Goal: Information Seeking & Learning: Learn about a topic

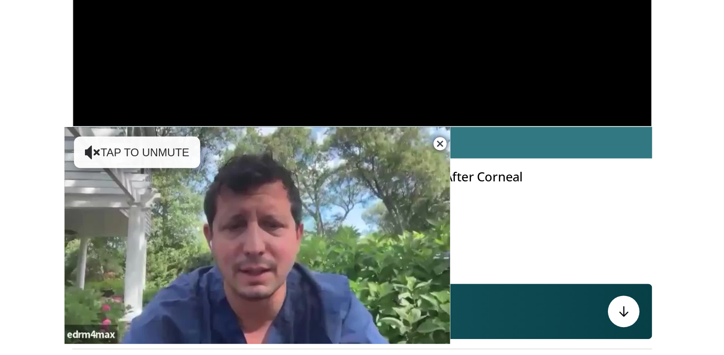
scroll to position [209, 0]
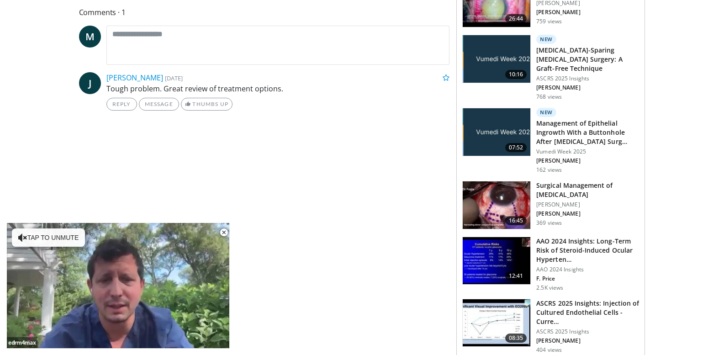
click at [357, 205] on img at bounding box center [497, 205] width 68 height 48
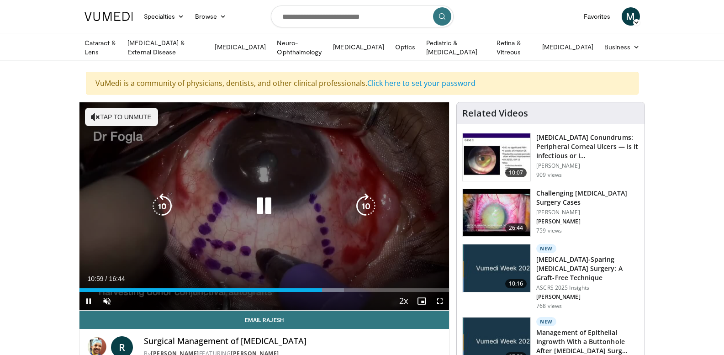
click at [97, 116] on icon "Video Player" at bounding box center [95, 116] width 9 height 9
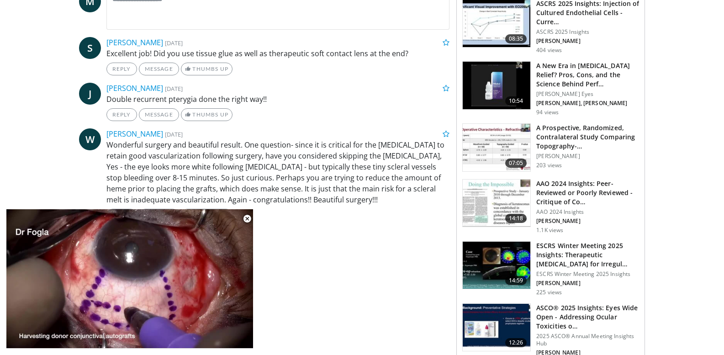
scroll to position [457, 0]
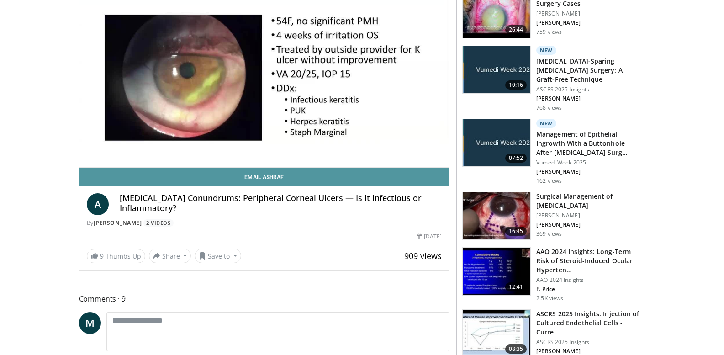
scroll to position [137, 0]
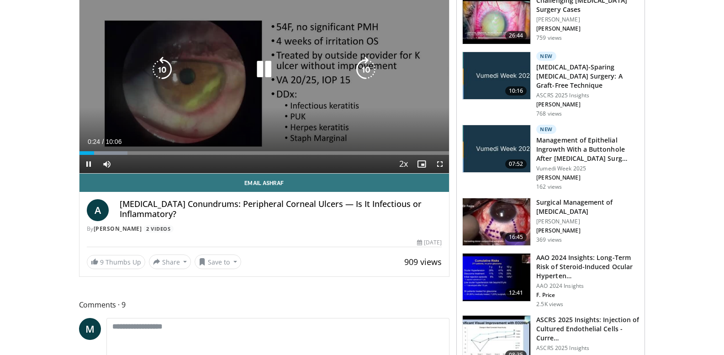
click at [363, 83] on div "10 seconds Tap to unmute" at bounding box center [264, 69] width 370 height 208
click at [261, 68] on icon "Video Player" at bounding box center [264, 70] width 26 height 26
click at [373, 81] on div "10 seconds Tap to unmute" at bounding box center [264, 69] width 370 height 208
click at [259, 68] on icon "Video Player" at bounding box center [264, 70] width 26 height 26
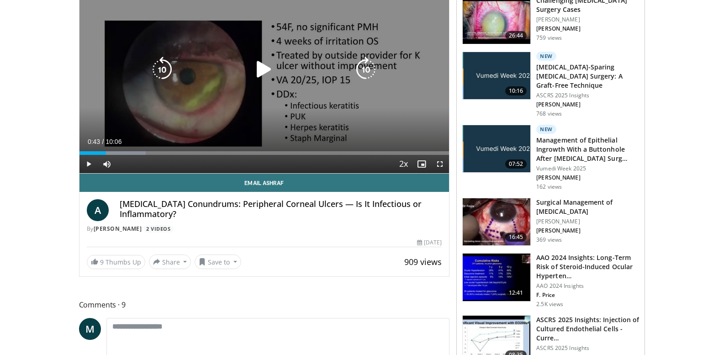
click at [259, 68] on icon "Video Player" at bounding box center [264, 70] width 26 height 26
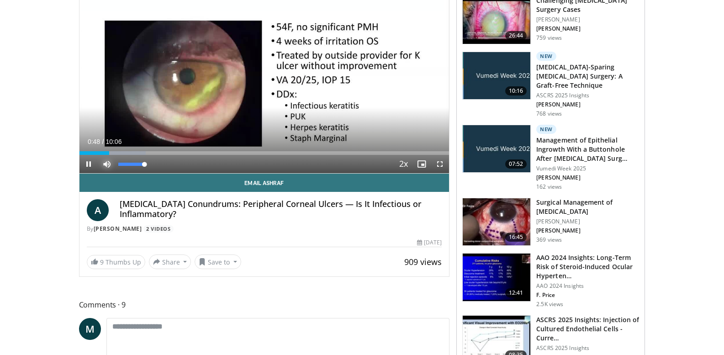
click at [106, 157] on span "Video Player" at bounding box center [107, 164] width 18 height 18
click at [106, 160] on span "Video Player" at bounding box center [107, 164] width 18 height 18
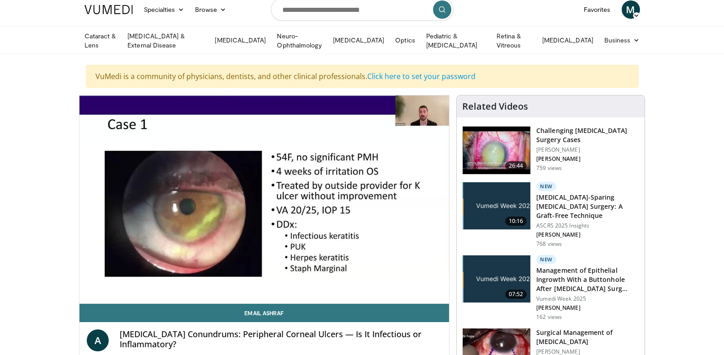
scroll to position [0, 0]
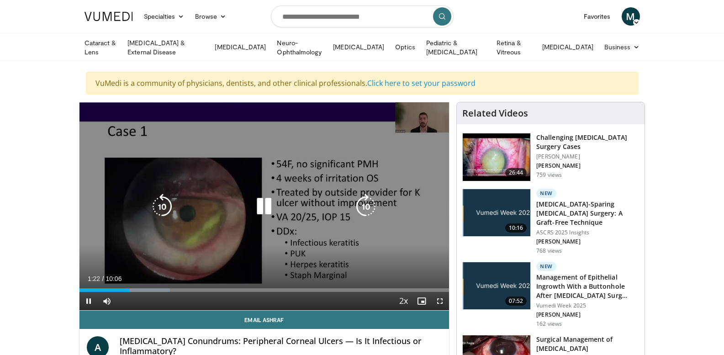
click at [265, 202] on icon "Video Player" at bounding box center [264, 207] width 26 height 26
click at [265, 203] on icon "Video Player" at bounding box center [264, 207] width 26 height 26
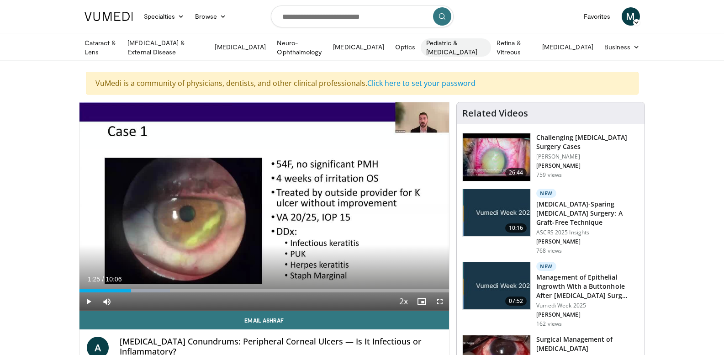
click at [466, 46] on link "Pediatric & [MEDICAL_DATA]" at bounding box center [456, 47] width 70 height 18
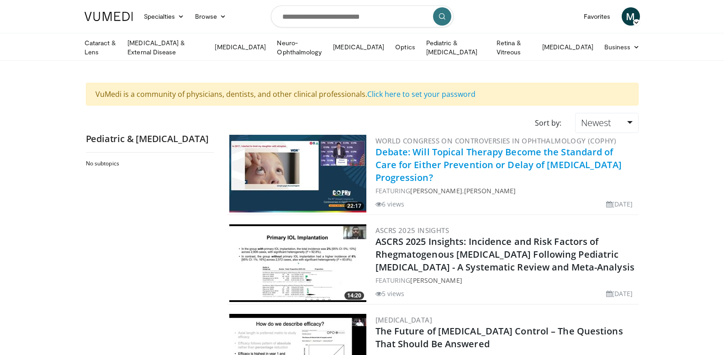
click at [501, 153] on link "Debate: Will Topical Therapy Become the Standard of Care for Either Prevention …" at bounding box center [498, 165] width 246 height 38
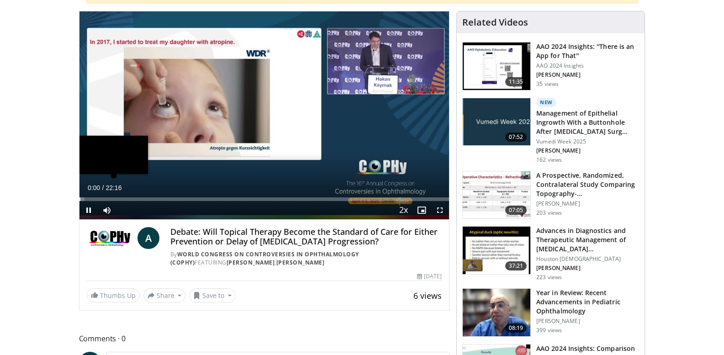
scroll to position [91, 0]
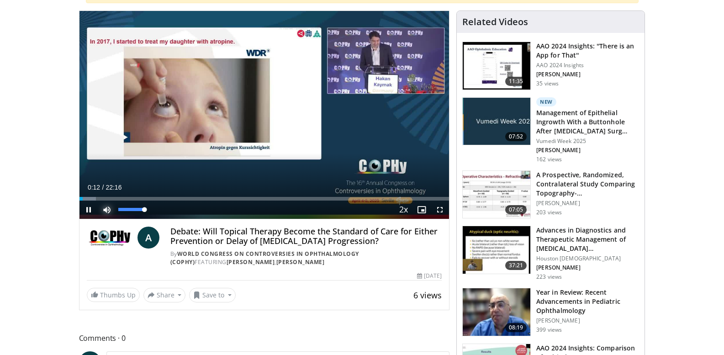
click at [105, 209] on span "Video Player" at bounding box center [107, 210] width 18 height 18
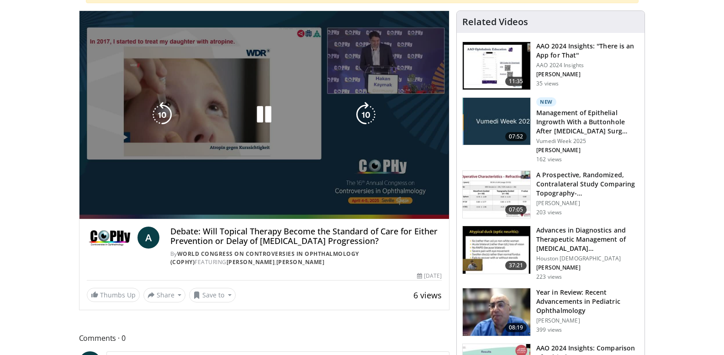
click at [105, 208] on video-js "**********" at bounding box center [264, 115] width 370 height 208
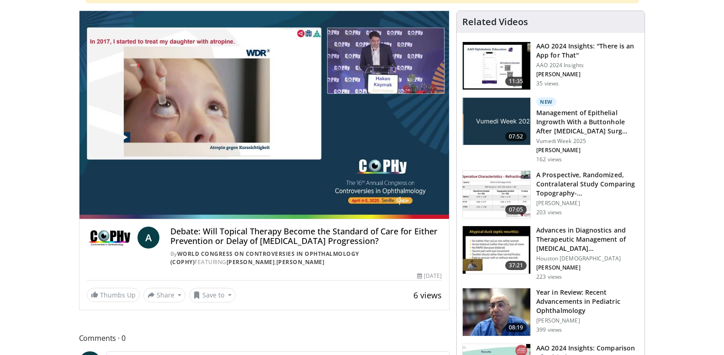
click at [107, 230] on img at bounding box center [110, 238] width 47 height 22
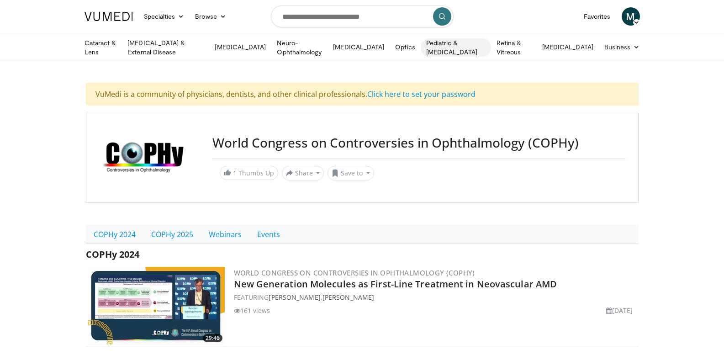
click at [470, 43] on link "Pediatric & [MEDICAL_DATA]" at bounding box center [456, 47] width 70 height 18
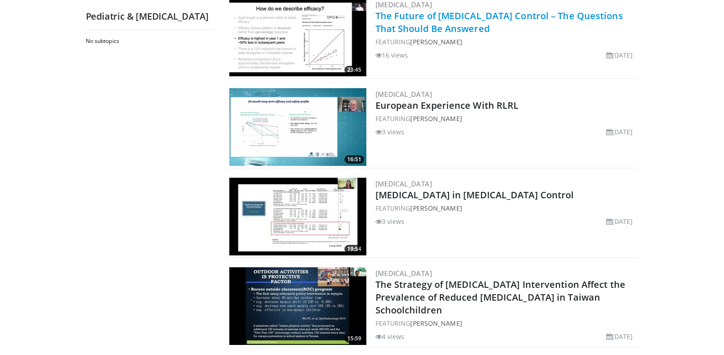
scroll to position [320, 0]
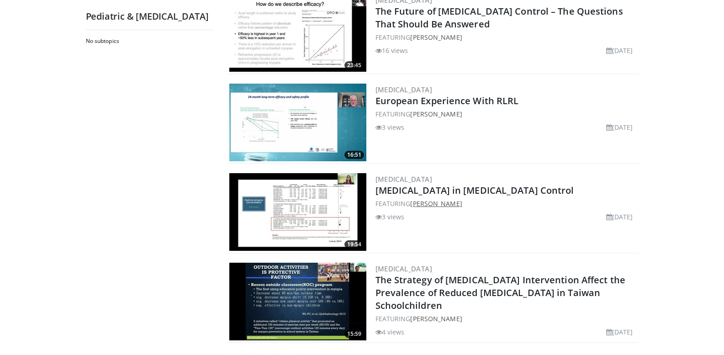
click at [413, 199] on link "[PERSON_NAME]" at bounding box center [436, 203] width 52 height 9
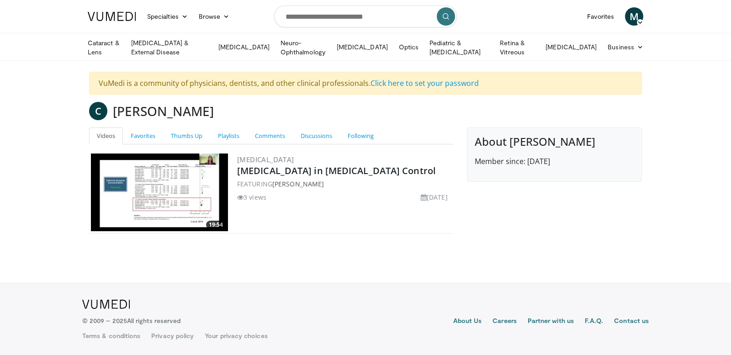
click at [307, 176] on div "Myopia Atropine in Myopia Control FEATURING Carla Lanca 3 views May 6, 2025" at bounding box center [344, 192] width 214 height 78
click at [285, 175] on link "[MEDICAL_DATA] in [MEDICAL_DATA] Control" at bounding box center [336, 170] width 199 height 12
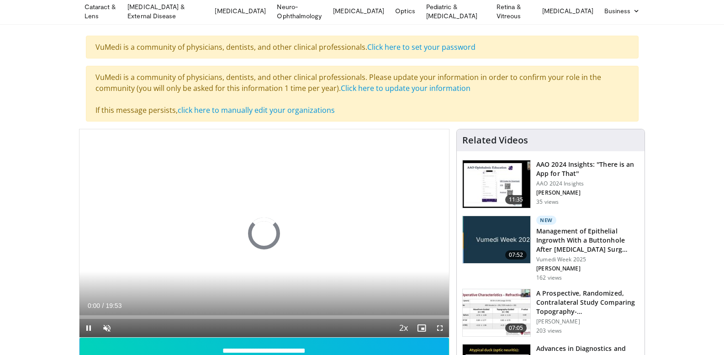
scroll to position [91, 0]
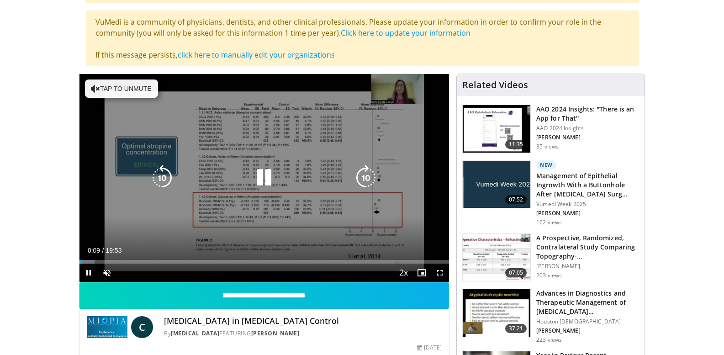
click at [96, 86] on icon "Video Player" at bounding box center [95, 88] width 9 height 9
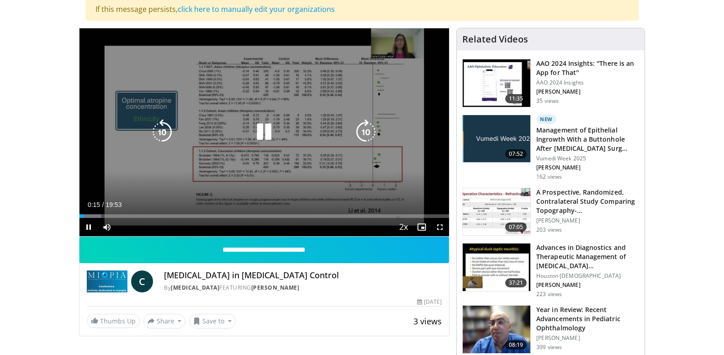
scroll to position [183, 0]
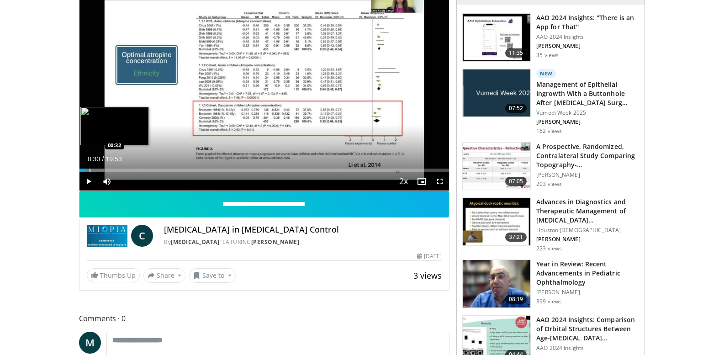
click at [90, 169] on div "Progress Bar" at bounding box center [90, 171] width 1 height 4
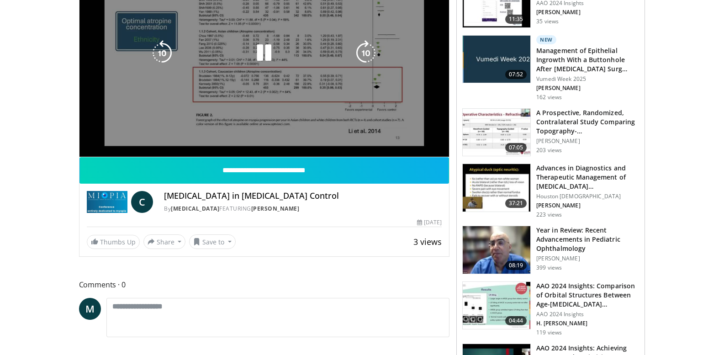
scroll to position [137, 0]
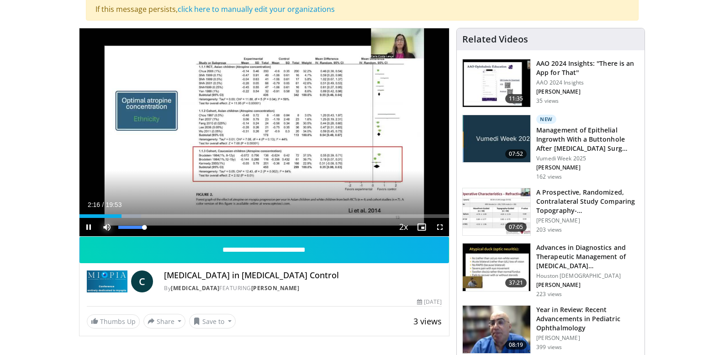
click at [107, 226] on span "Video Player" at bounding box center [107, 227] width 18 height 18
click at [104, 224] on span "Video Player" at bounding box center [107, 227] width 18 height 18
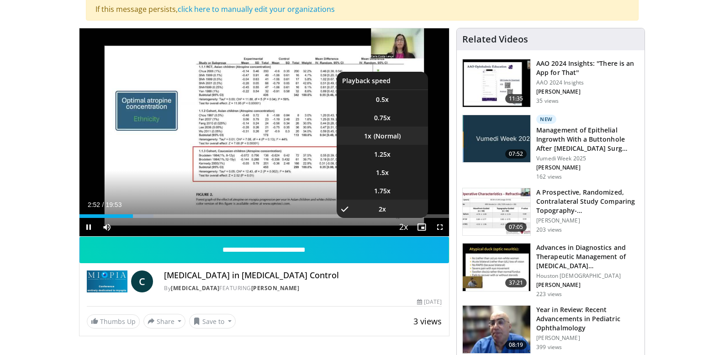
click at [380, 130] on li "1x" at bounding box center [382, 136] width 91 height 18
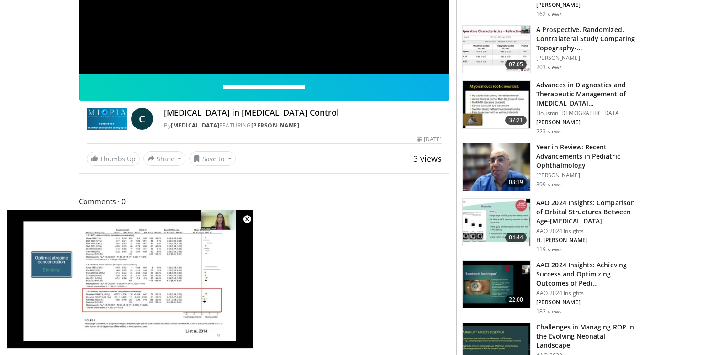
scroll to position [320, 0]
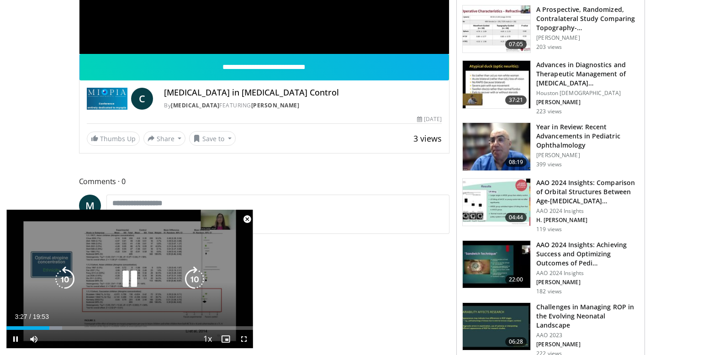
click at [211, 259] on div "10 seconds Tap to unmute" at bounding box center [129, 279] width 247 height 138
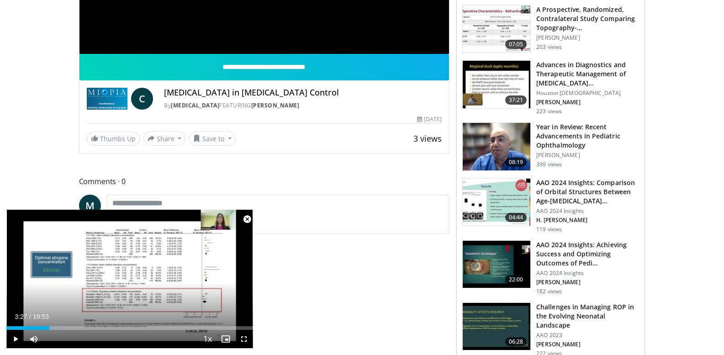
drag, startPoint x: 398, startPoint y: 166, endPoint x: 385, endPoint y: 171, distance: 13.6
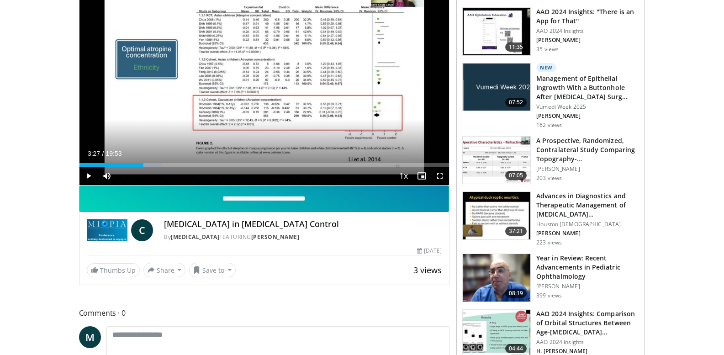
scroll to position [137, 0]
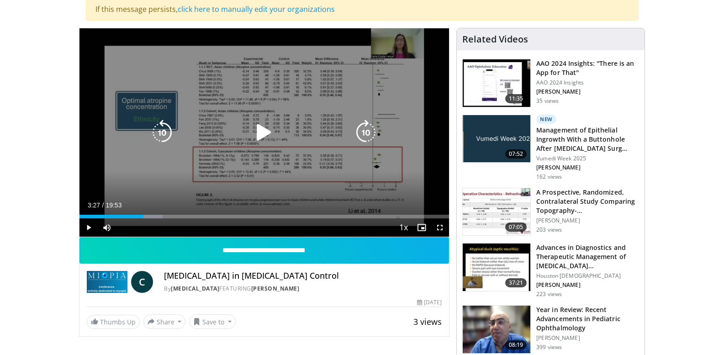
click at [261, 125] on icon "Video Player" at bounding box center [264, 133] width 26 height 26
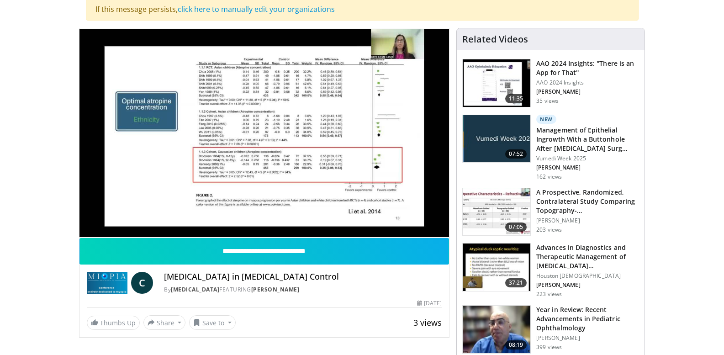
scroll to position [228, 0]
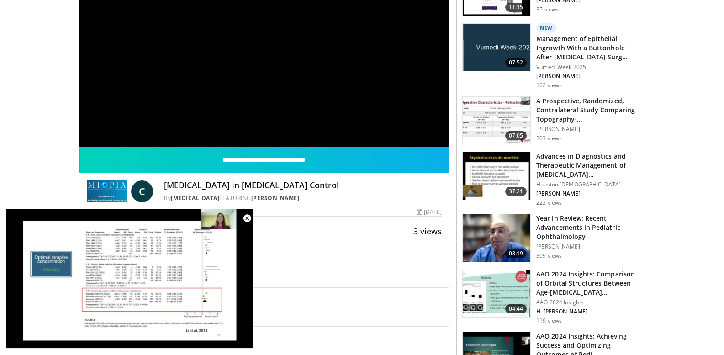
click at [505, 234] on img at bounding box center [497, 238] width 68 height 48
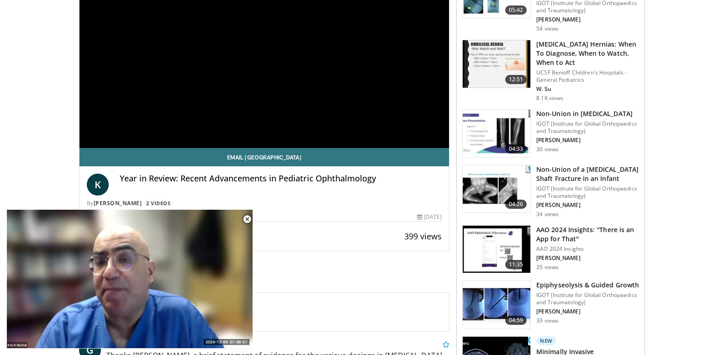
scroll to position [183, 0]
